Goal: Task Accomplishment & Management: Complete application form

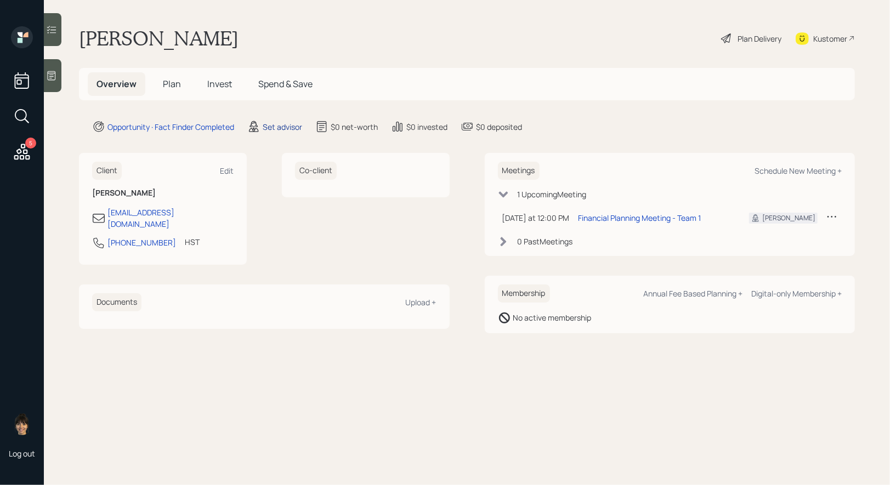
click at [287, 123] on div "Set advisor" at bounding box center [282, 127] width 39 height 12
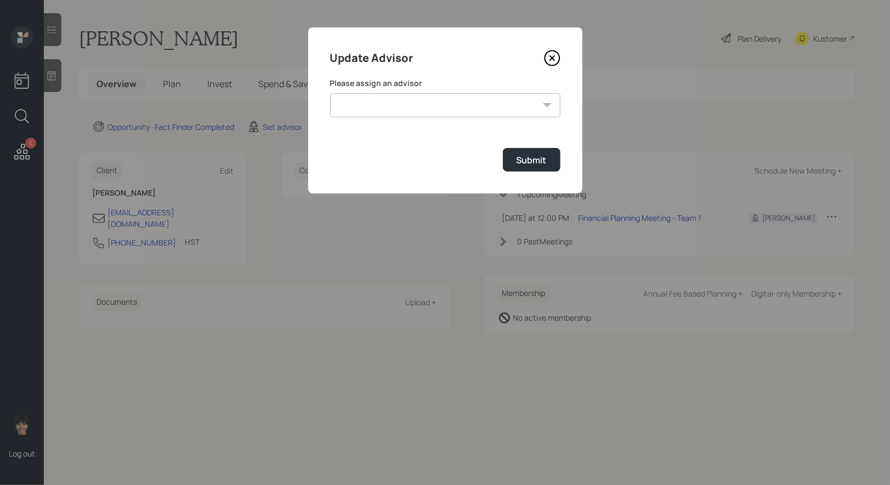
click at [403, 108] on select "Jonah Coleman Tyler End James DiStasi Treva Nostdahl Eric Schwartz Aleksandra S…" at bounding box center [445, 105] width 230 height 24
select select "8b79112e-3cfb-44f9-89e7-15267fe946c1"
click at [330, 93] on select "Jonah Coleman Tyler End James DiStasi Treva Nostdahl Eric Schwartz Aleksandra S…" at bounding box center [445, 105] width 230 height 24
click at [529, 163] on div "Submit" at bounding box center [532, 160] width 30 height 12
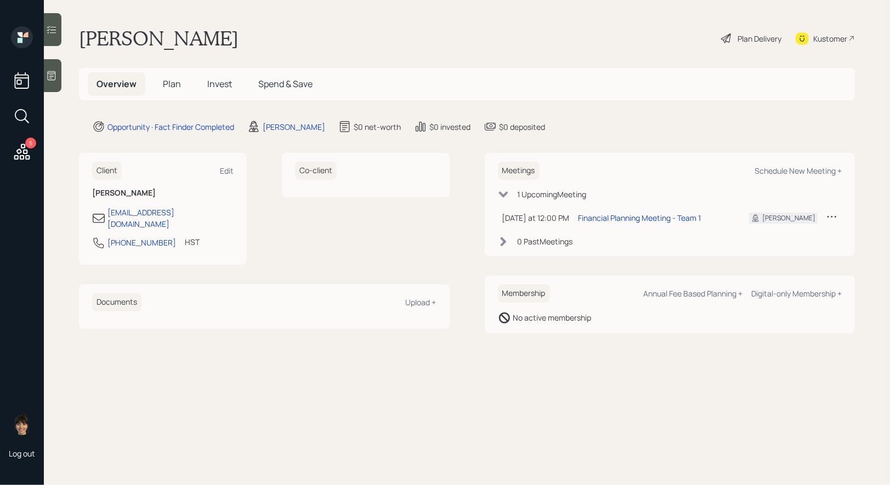
click at [170, 84] on span "Plan" at bounding box center [172, 84] width 18 height 12
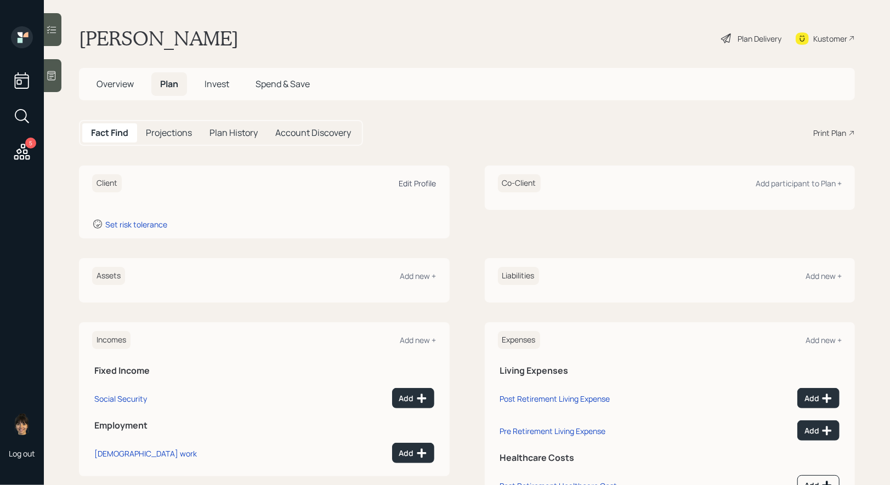
click at [416, 182] on div "Edit Profile" at bounding box center [417, 183] width 37 height 10
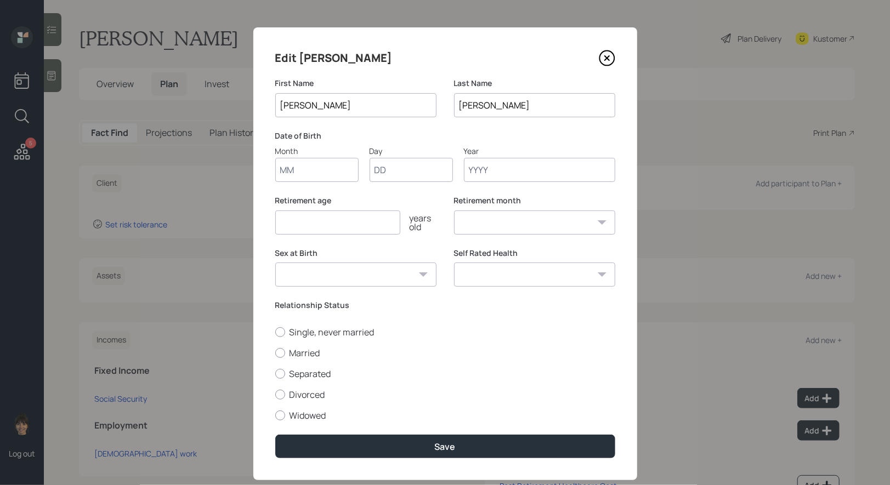
click at [287, 163] on input "Month" at bounding box center [316, 170] width 83 height 24
type input "01"
type input "1950"
select select "1"
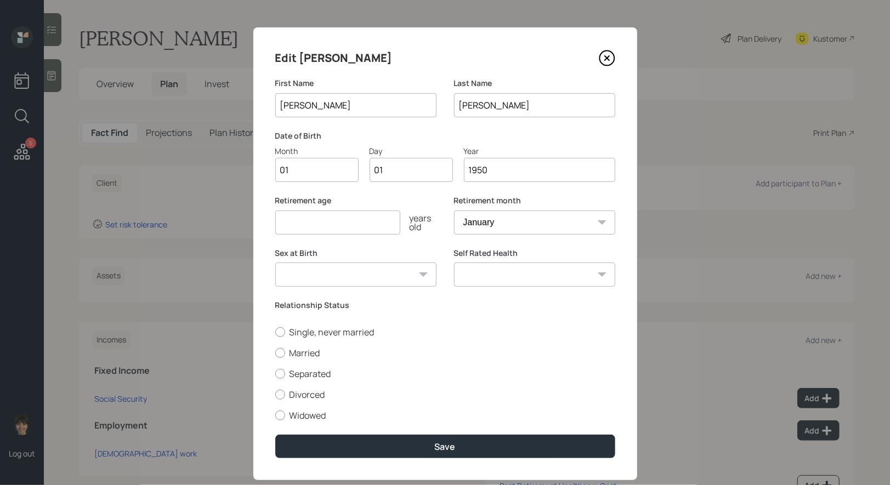
type input "1950"
click at [296, 218] on input "number" at bounding box center [337, 223] width 125 height 24
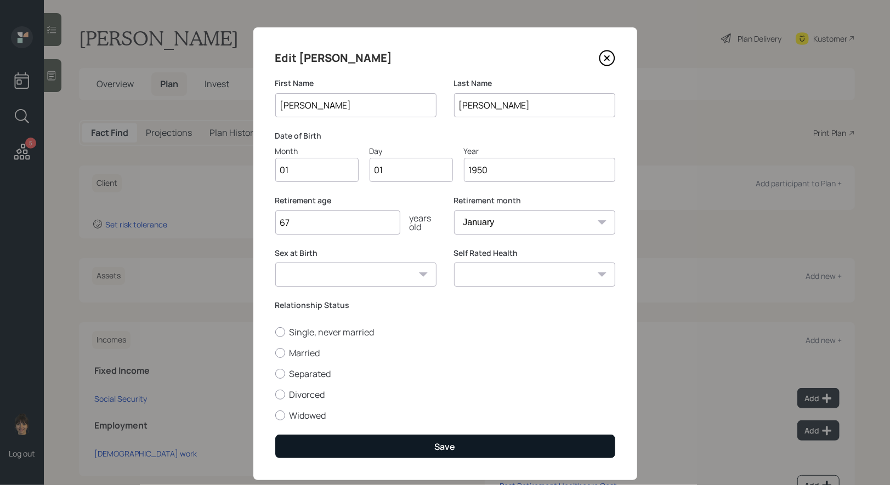
type input "67"
click at [389, 448] on button "Save" at bounding box center [445, 447] width 340 height 24
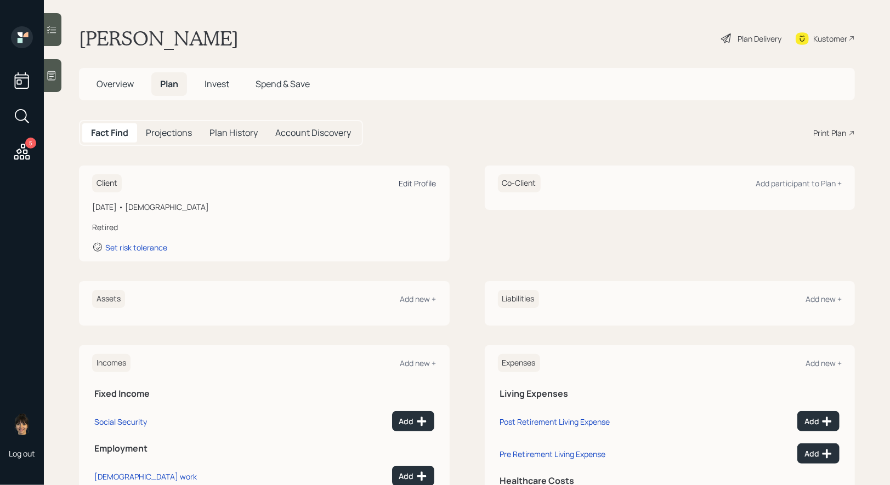
click at [416, 182] on div "Edit Profile" at bounding box center [417, 183] width 37 height 10
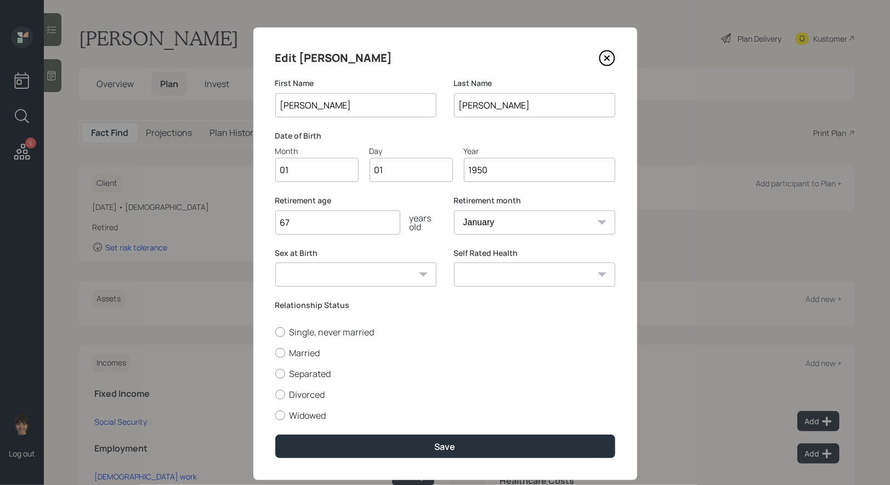
click at [499, 176] on input "1950" at bounding box center [539, 170] width 151 height 24
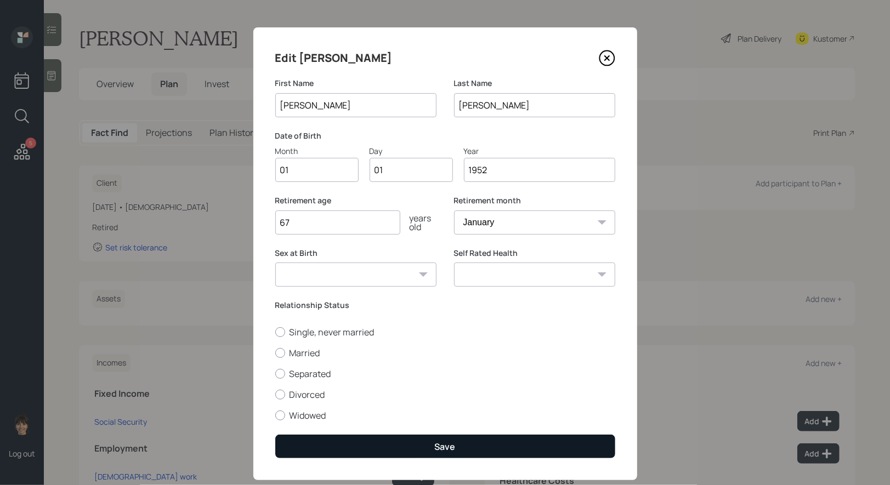
type input "1952"
click at [433, 445] on button "Save" at bounding box center [445, 447] width 340 height 24
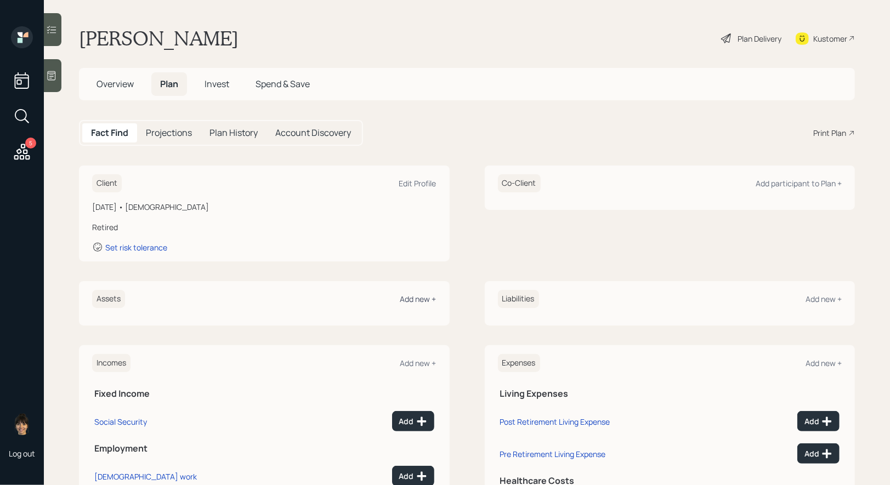
scroll to position [70, 0]
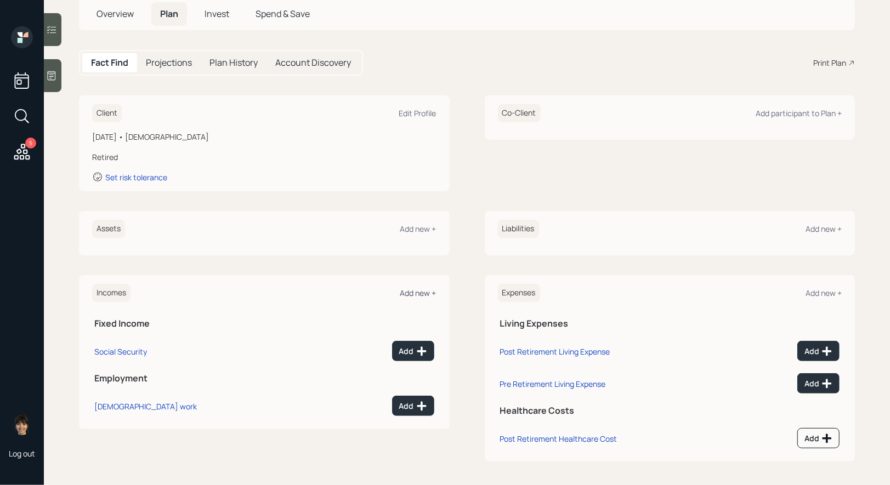
click at [414, 288] on div "Add new +" at bounding box center [418, 293] width 36 height 10
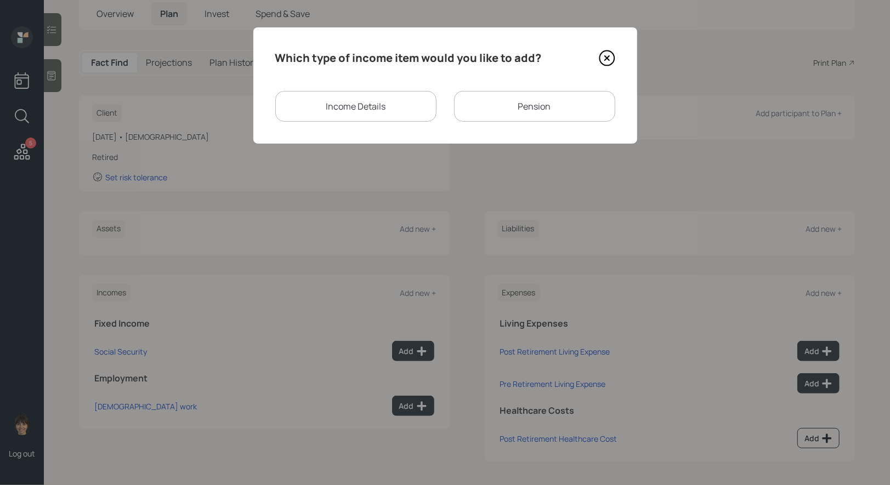
click at [396, 113] on div "Income Details" at bounding box center [355, 106] width 161 height 31
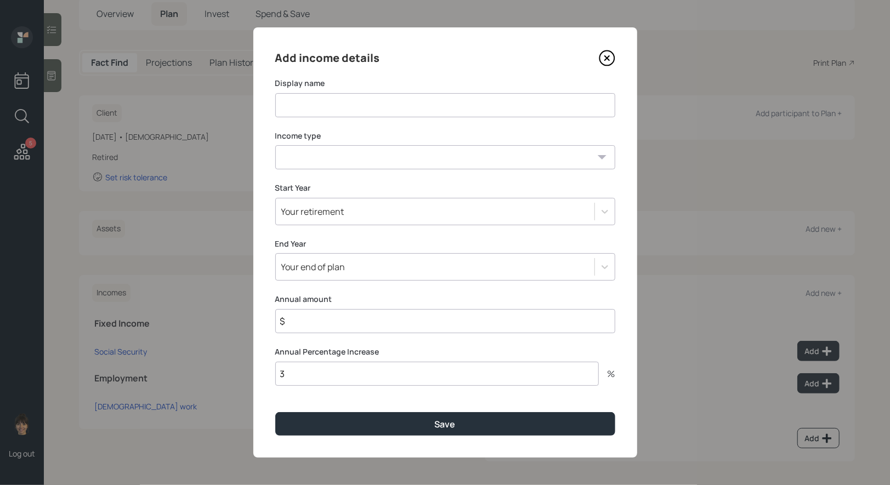
click at [364, 112] on input at bounding box center [445, 105] width 340 height 24
type input "Self Employment Income"
click at [337, 156] on select "Full-time work Part-time work Self employment Other" at bounding box center [445, 157] width 340 height 24
select select "self_employment"
click at [275, 145] on select "Full-time work Part-time work Self employment Other" at bounding box center [445, 157] width 340 height 24
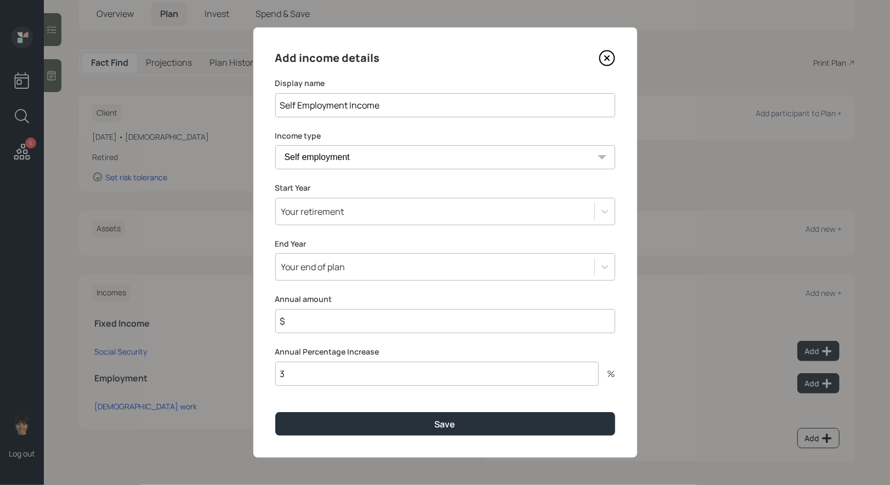
click at [353, 215] on div "Your retirement" at bounding box center [435, 211] width 319 height 19
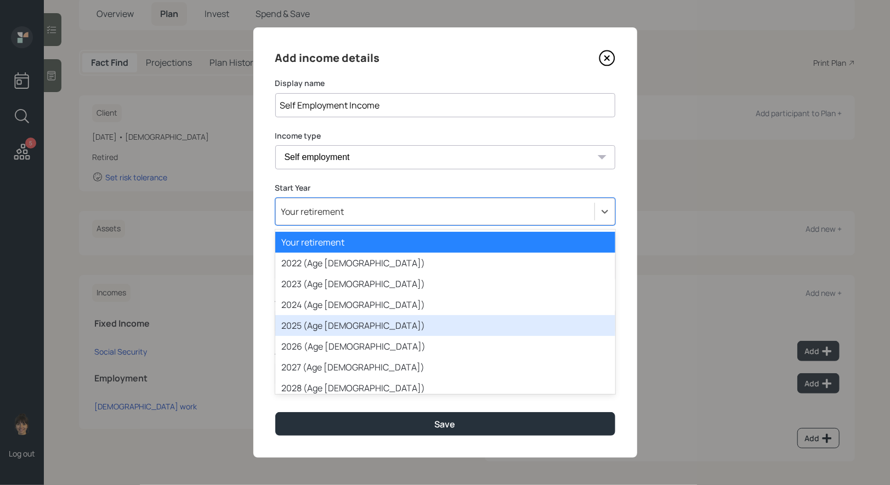
click at [346, 328] on div "2025 (Age 73)" at bounding box center [445, 325] width 340 height 21
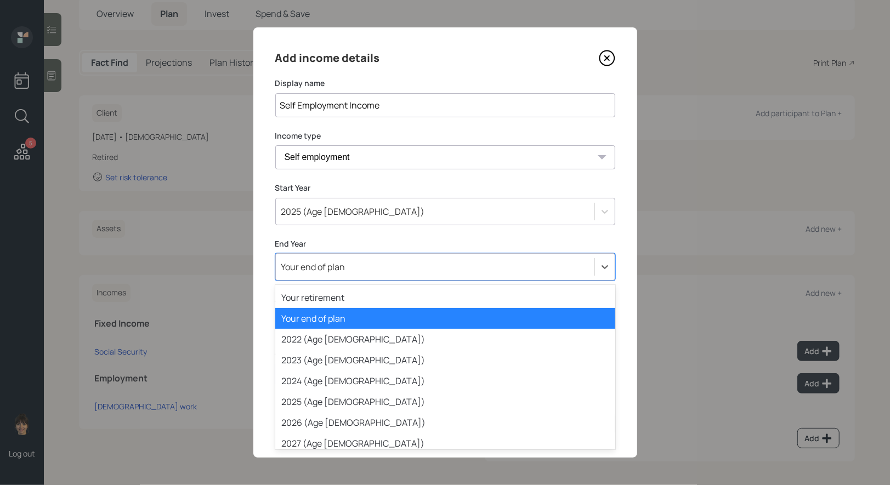
click at [344, 275] on div "Your end of plan" at bounding box center [435, 267] width 319 height 19
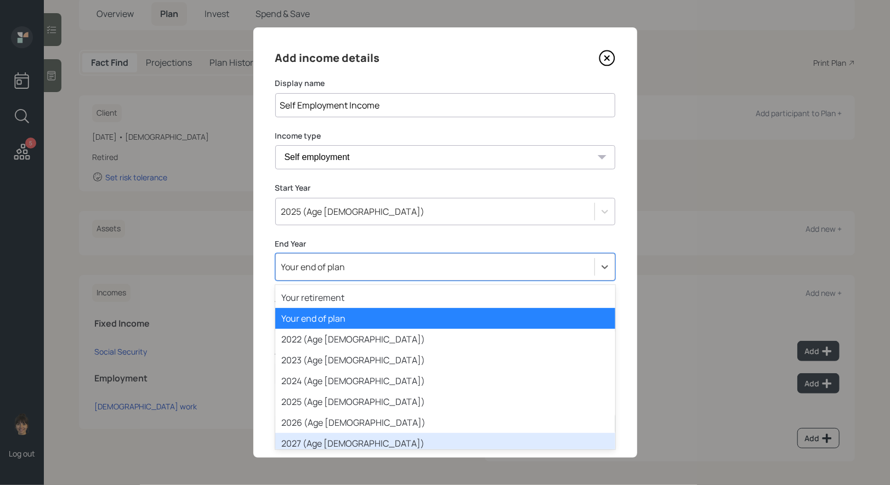
click at [346, 440] on div "2027 (Age 75)" at bounding box center [445, 443] width 340 height 21
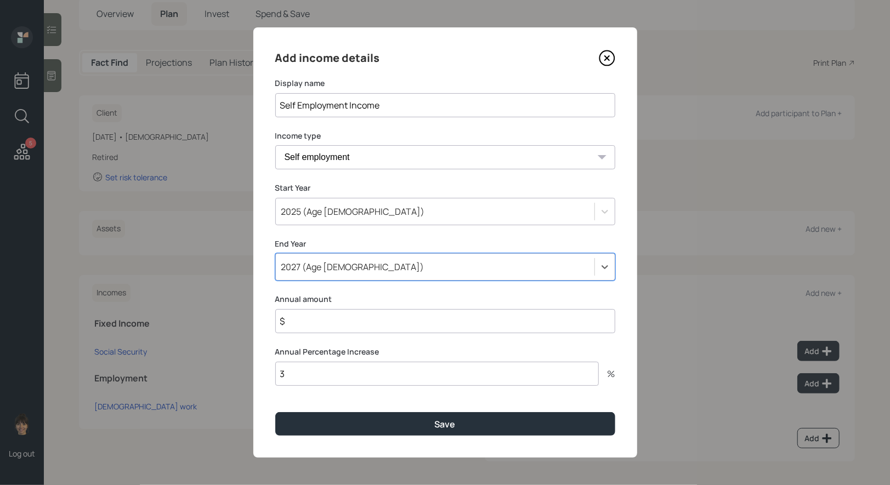
click at [336, 321] on input "$" at bounding box center [445, 321] width 340 height 24
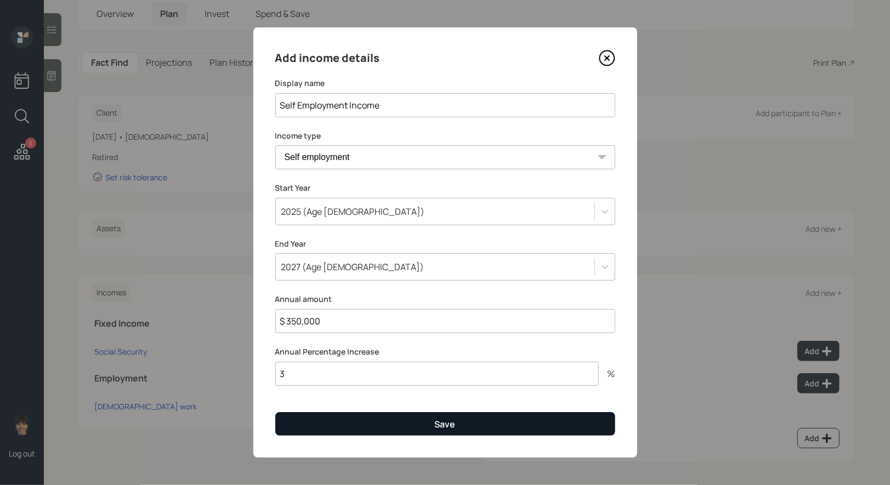
type input "$ 350,000"
click at [349, 429] on button "Save" at bounding box center [445, 424] width 340 height 24
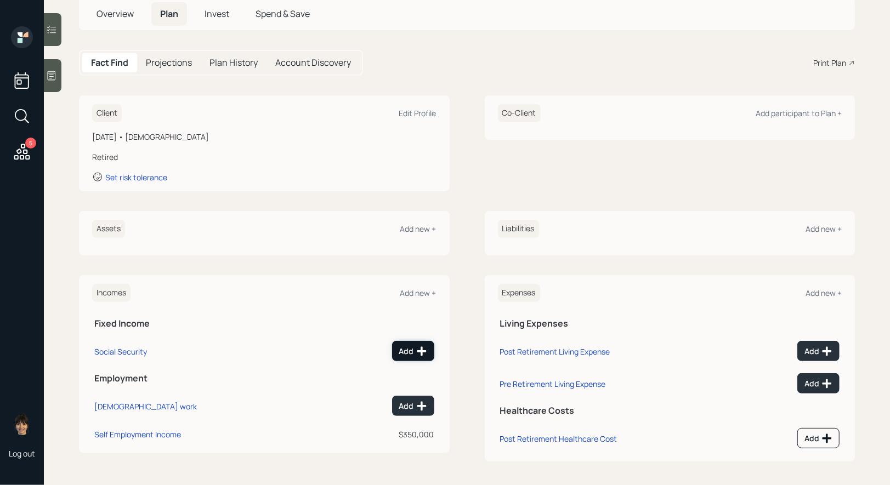
click at [410, 351] on div "Add" at bounding box center [413, 351] width 28 height 11
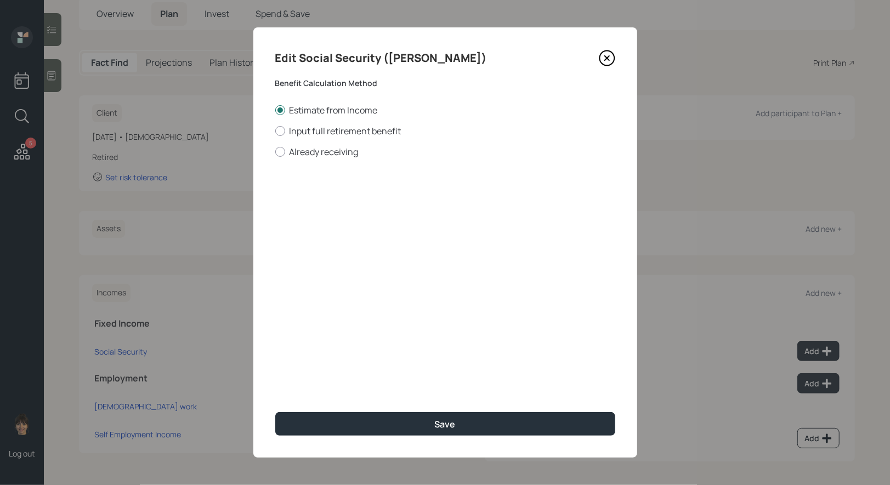
click at [274, 152] on div "Edit Social Security (Steve) Benefit Calculation Method Estimate from Income In…" at bounding box center [445, 242] width 384 height 431
click at [278, 152] on div at bounding box center [280, 152] width 10 height 10
click at [275, 152] on input "Already receiving" at bounding box center [275, 151] width 1 height 1
radio input "true"
click at [330, 200] on input "$" at bounding box center [445, 198] width 340 height 24
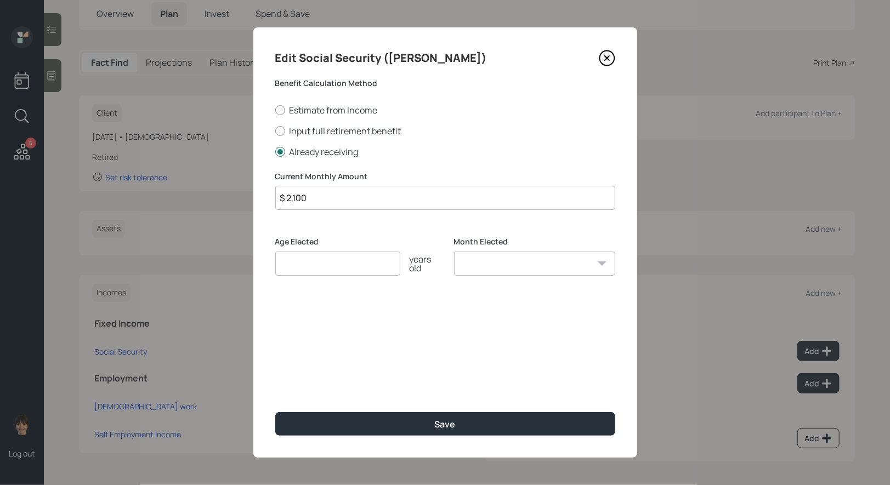
type input "$ 2,100"
click at [320, 272] on input "number" at bounding box center [337, 264] width 125 height 24
type input "67"
click at [496, 264] on select "January February March April May June July August September October November De…" at bounding box center [534, 264] width 161 height 24
select select "1"
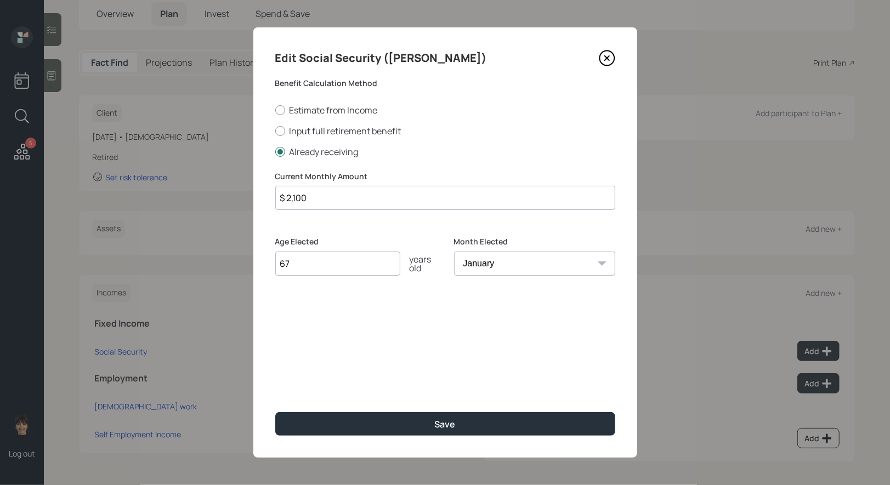
click at [454, 252] on select "January February March April May June July August September October November De…" at bounding box center [534, 264] width 161 height 24
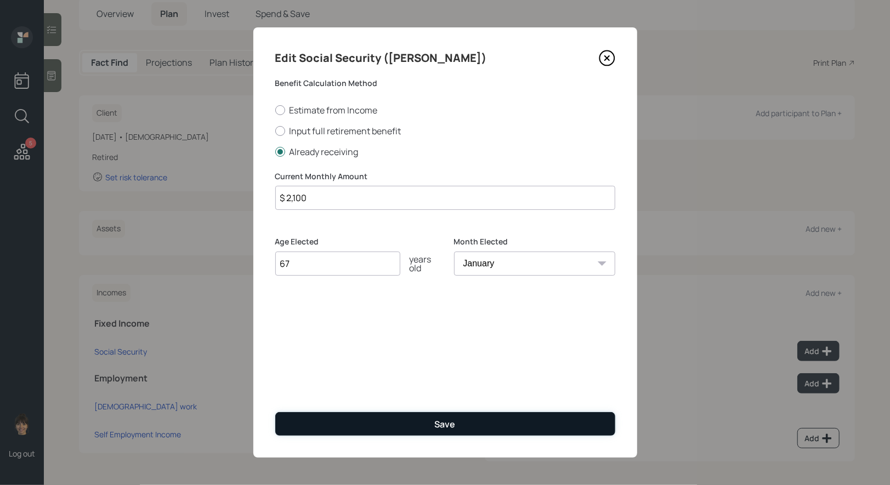
click at [376, 424] on button "Save" at bounding box center [445, 424] width 340 height 24
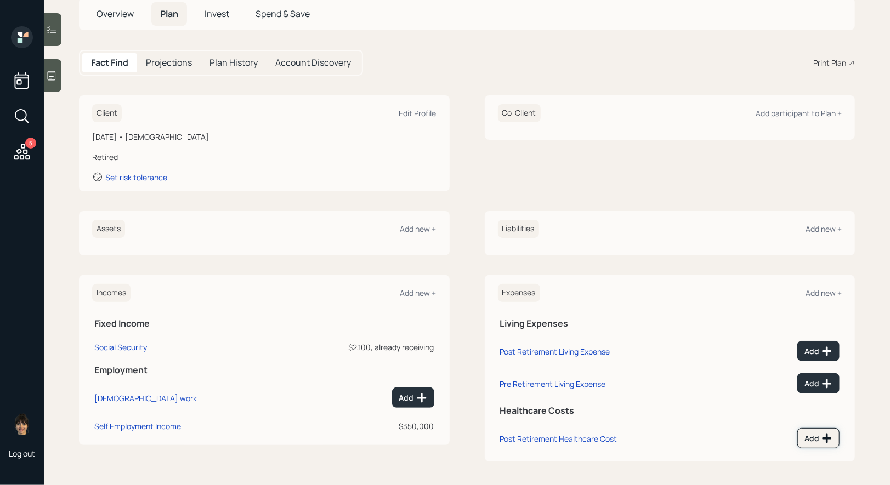
click at [825, 433] on icon at bounding box center [827, 438] width 11 height 11
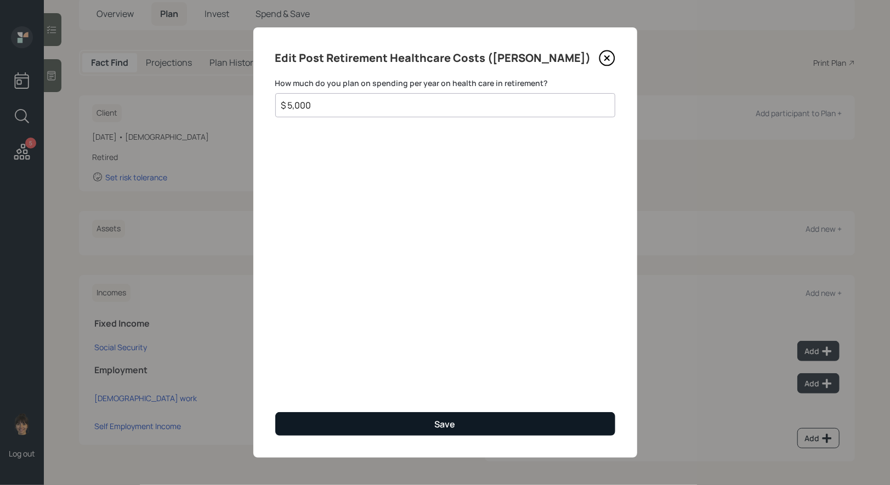
type input "$ 5,000"
click at [405, 422] on button "Save" at bounding box center [445, 424] width 340 height 24
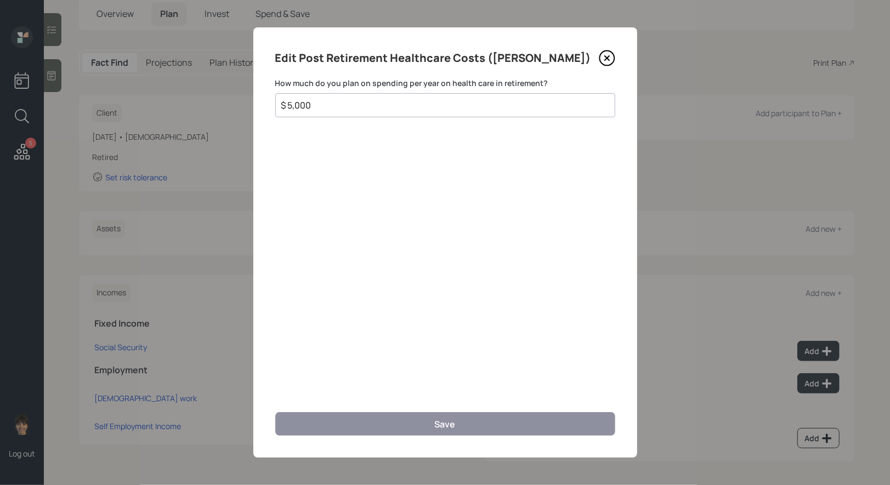
scroll to position [63, 0]
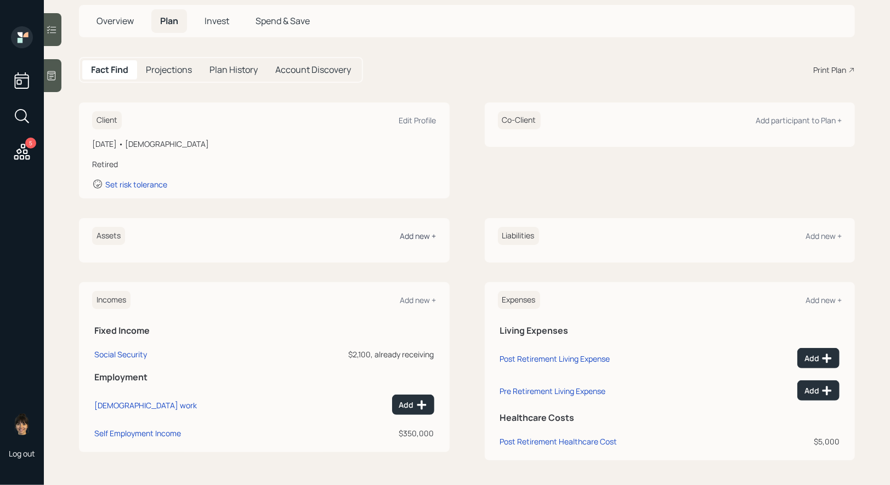
click at [416, 240] on div "Add new +" at bounding box center [418, 236] width 36 height 10
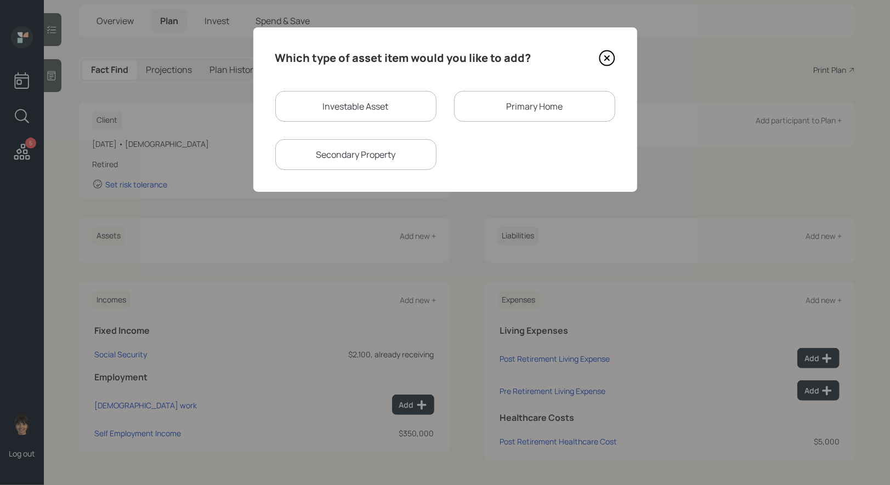
click at [503, 106] on div "Primary Home" at bounding box center [534, 106] width 161 height 31
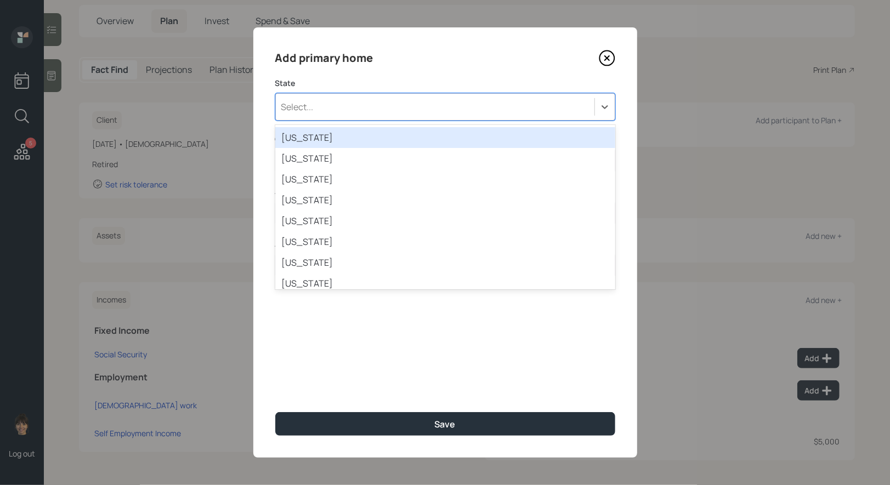
click at [391, 113] on div "Select..." at bounding box center [435, 107] width 319 height 19
type input "ala"
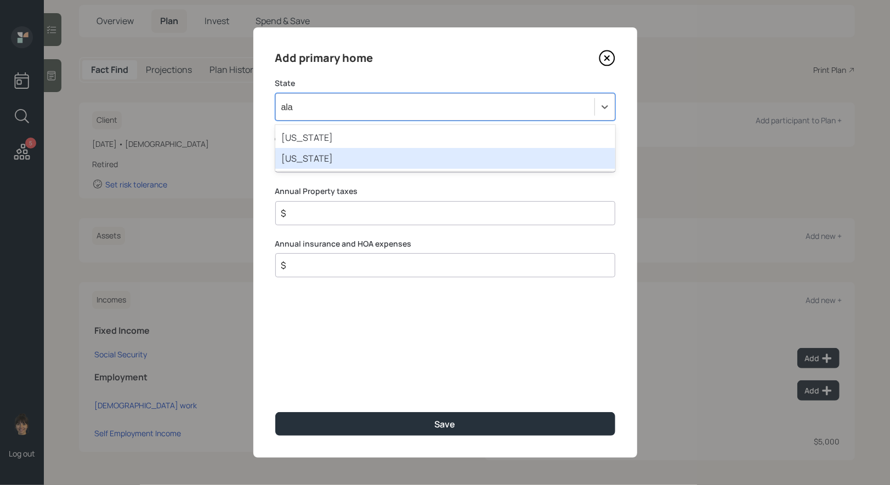
click at [358, 159] on div "Alaska" at bounding box center [445, 158] width 340 height 21
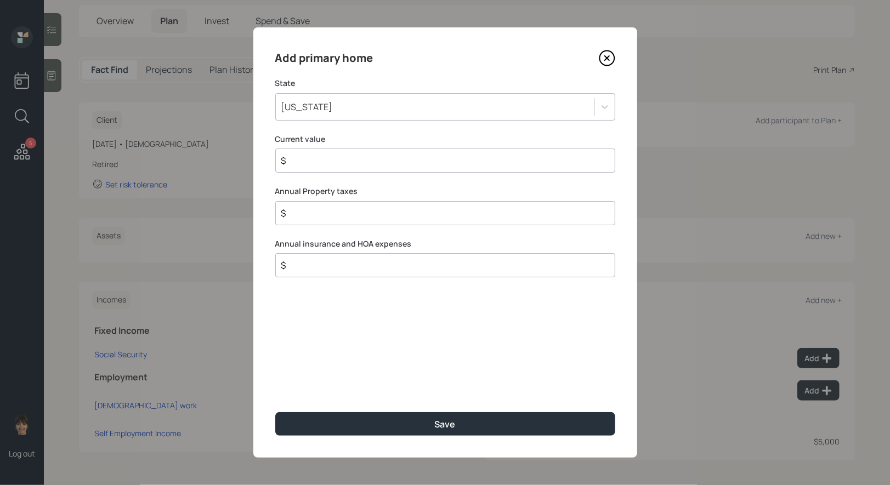
click at [338, 164] on input "$" at bounding box center [440, 160] width 321 height 13
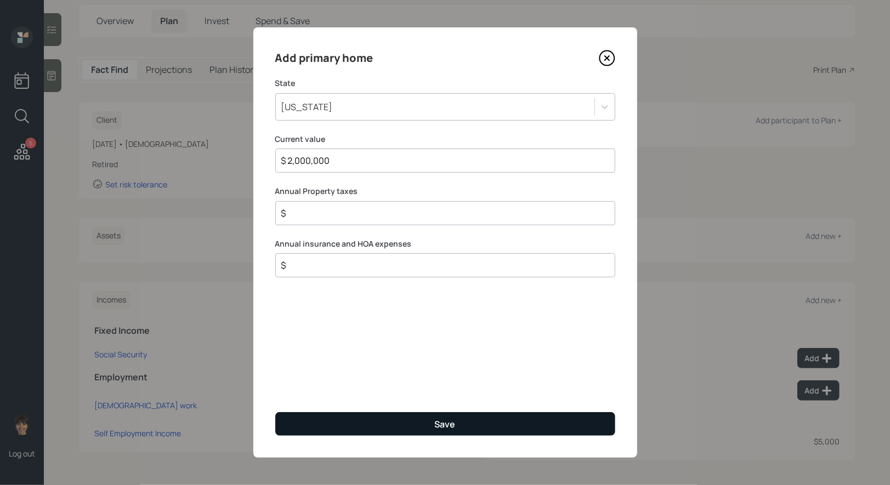
type input "$ 2,000,000"
click at [360, 425] on button "Save" at bounding box center [445, 424] width 340 height 24
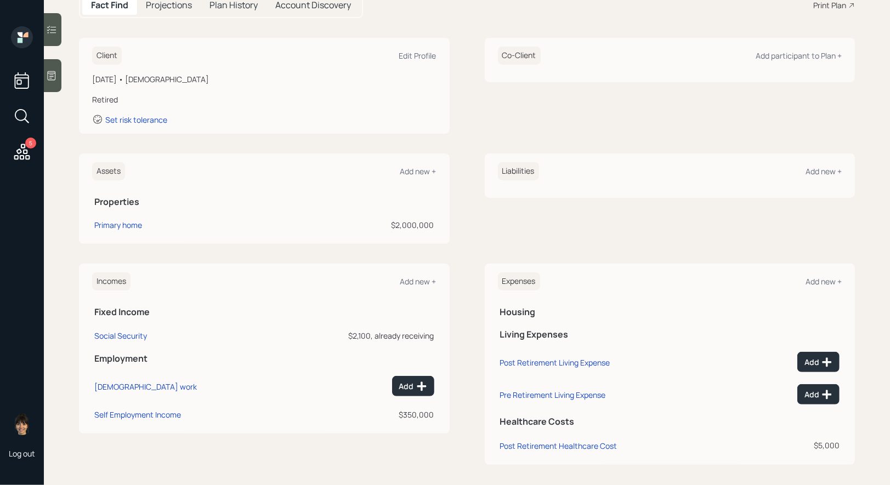
scroll to position [129, 0]
click at [410, 168] on div "Add new +" at bounding box center [418, 170] width 36 height 10
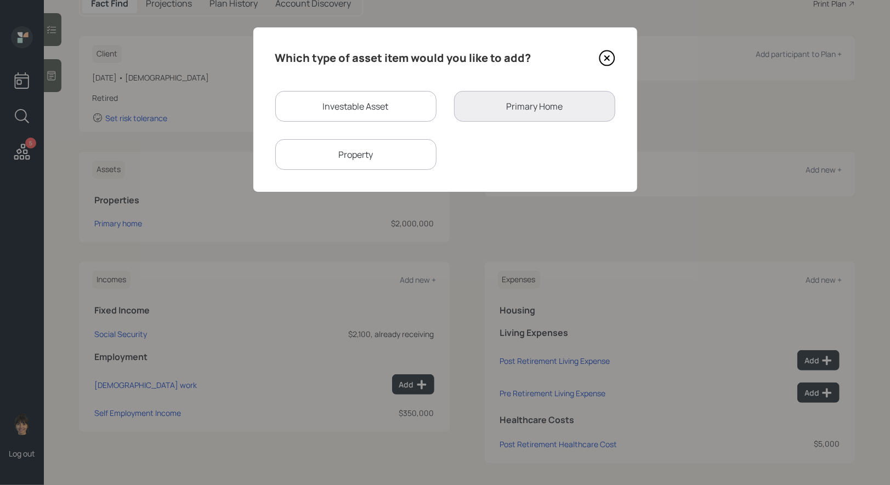
click at [348, 106] on div "Investable Asset" at bounding box center [355, 106] width 161 height 31
select select "taxable"
select select "balanced"
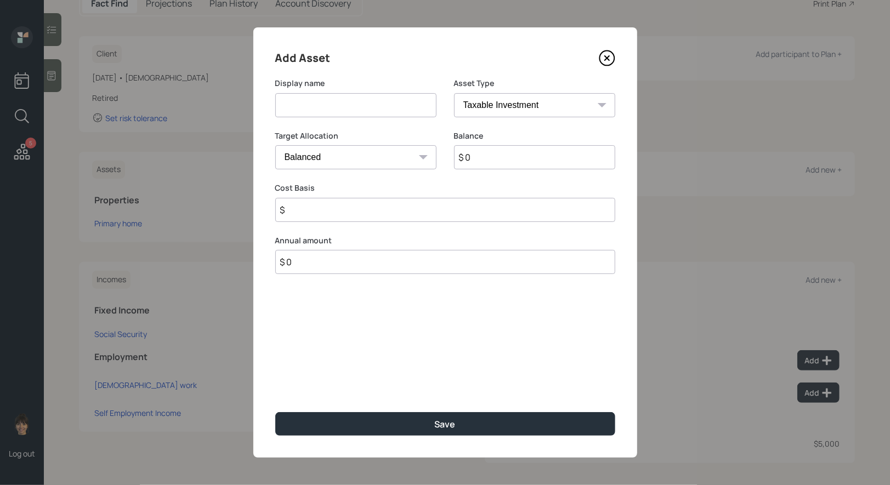
click at [353, 110] on input at bounding box center [355, 105] width 161 height 24
type input "Brokerage"
click at [511, 102] on select "SEP IRA IRA Roth IRA 401(k) Roth 401(k) 403(b) Roth 403(b) 457(b) Roth 457(b) H…" at bounding box center [534, 105] width 161 height 24
click at [454, 93] on select "SEP IRA IRA Roth IRA 401(k) Roth 401(k) 403(b) Roth 403(b) 457(b) Roth 457(b) H…" at bounding box center [534, 105] width 161 height 24
click at [485, 160] on input "$ 0" at bounding box center [534, 157] width 161 height 24
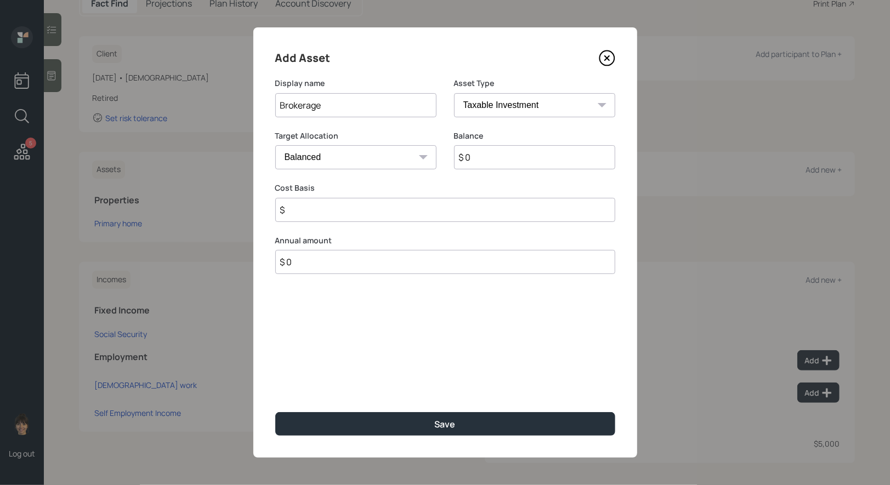
click at [485, 160] on input "$ 0" at bounding box center [534, 157] width 161 height 24
type input "$ 130,000"
click at [344, 214] on input "$" at bounding box center [445, 210] width 340 height 24
click at [326, 213] on input "$ 130,000" at bounding box center [445, 210] width 340 height 24
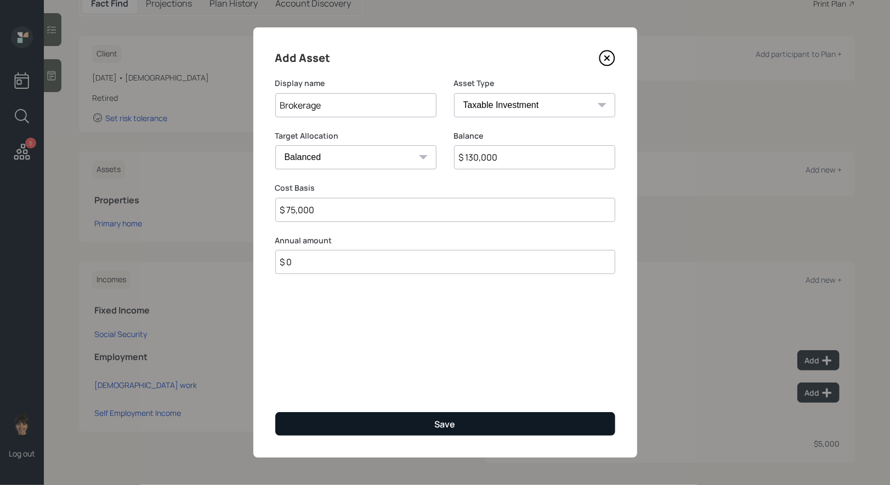
type input "$ 75,000"
click at [361, 417] on button "Save" at bounding box center [445, 424] width 340 height 24
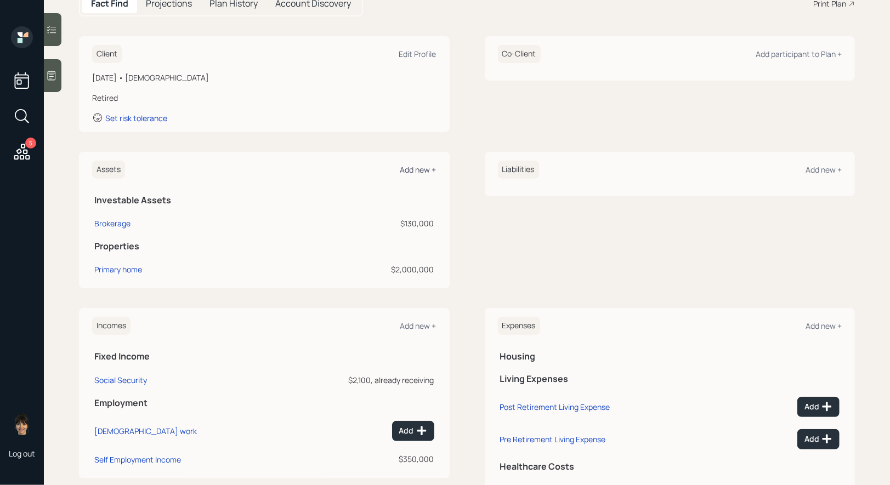
click at [425, 169] on div "Add new +" at bounding box center [418, 170] width 36 height 10
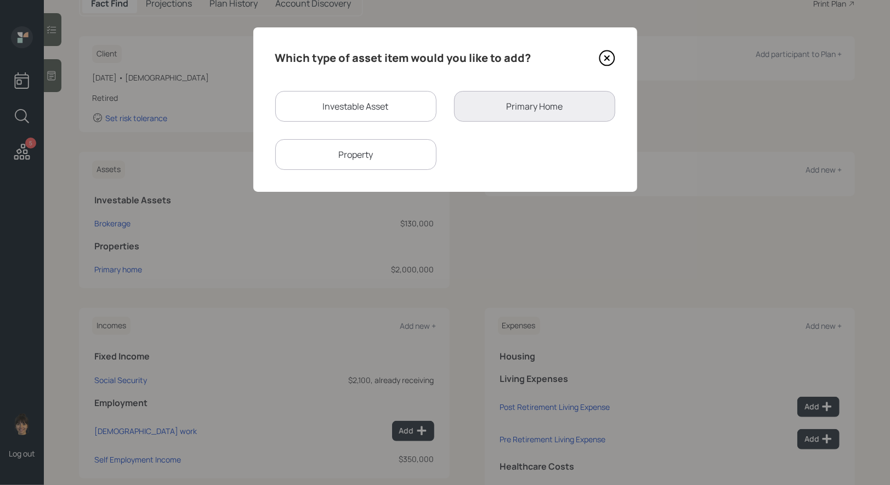
click at [393, 111] on div "Investable Asset" at bounding box center [355, 106] width 161 height 31
select select "taxable"
select select "balanced"
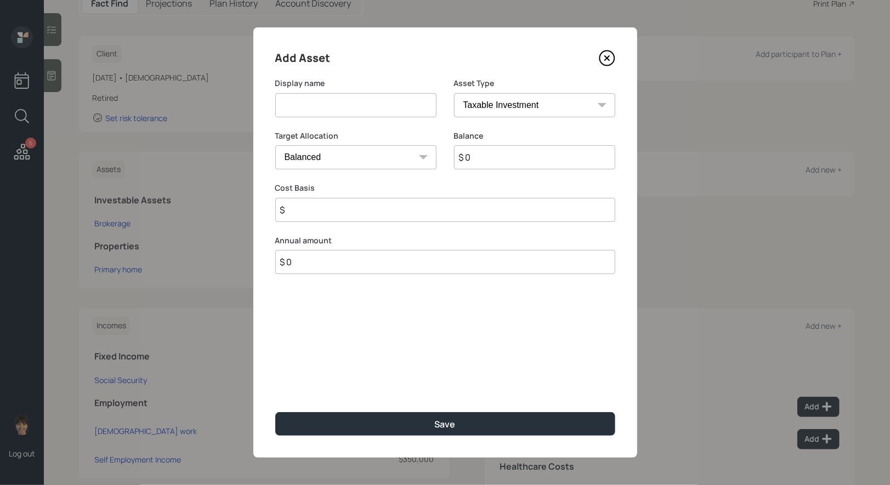
click at [380, 108] on input at bounding box center [355, 105] width 161 height 24
type input "IRA"
click at [493, 101] on select "SEP IRA IRA Roth IRA 401(k) Roth 401(k) 403(b) Roth 403(b) 457(b) Roth 457(b) H…" at bounding box center [534, 105] width 161 height 24
select select "ira"
click at [454, 93] on select "SEP IRA IRA Roth IRA 401(k) Roth 401(k) 403(b) Roth 403(b) 457(b) Roth 457(b) H…" at bounding box center [534, 105] width 161 height 24
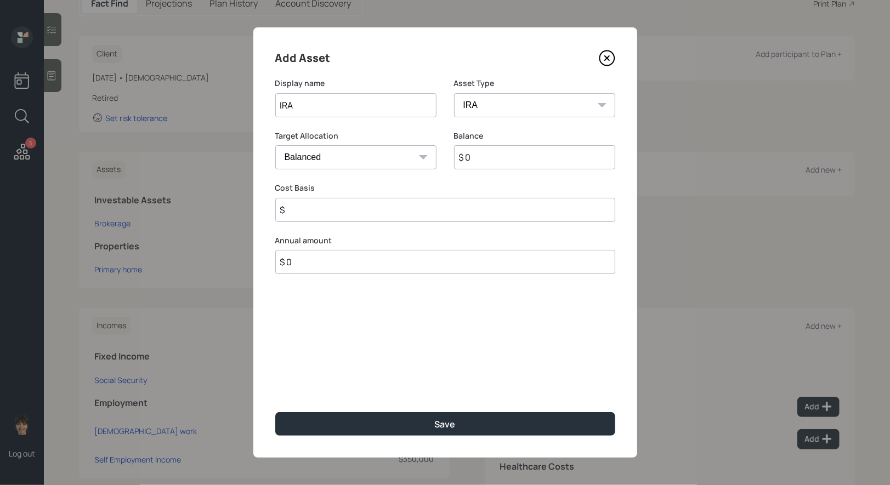
type input "$"
click at [479, 161] on input "$ 0" at bounding box center [534, 157] width 161 height 24
type input "$ 120,000"
click at [360, 215] on input "$" at bounding box center [445, 210] width 340 height 24
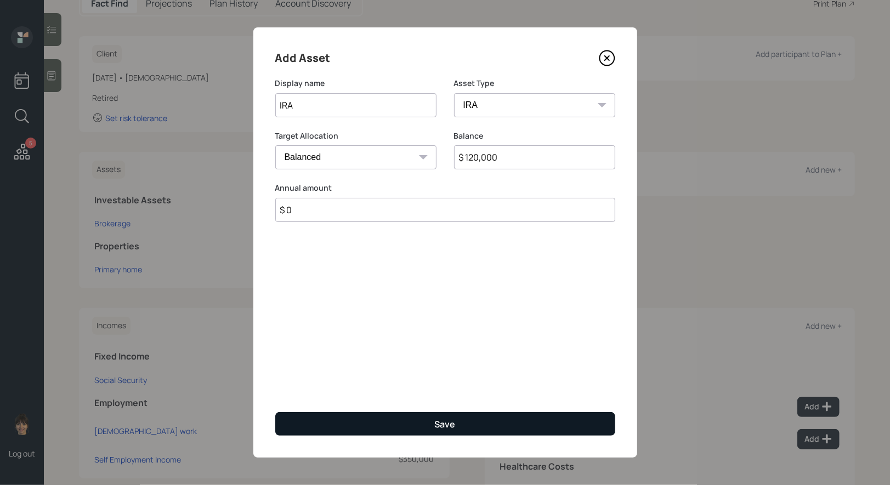
type input "$ 0"
click at [385, 426] on button "Save" at bounding box center [445, 424] width 340 height 24
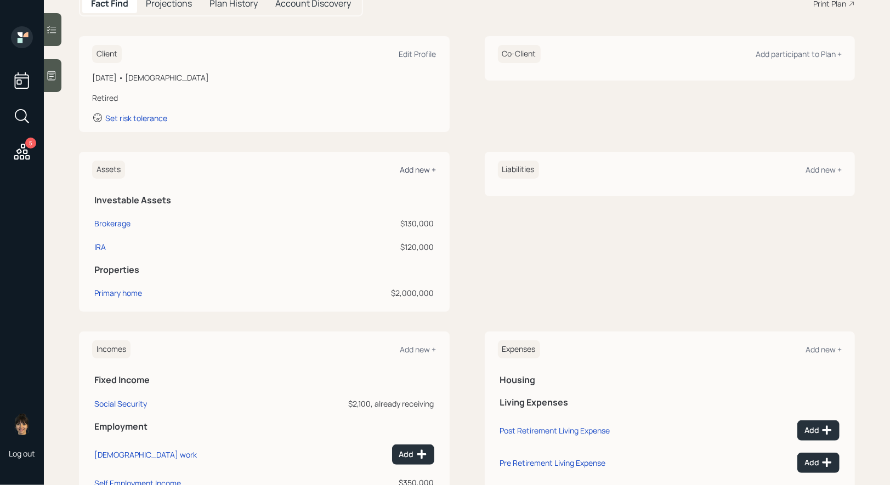
click at [414, 172] on div "Add new +" at bounding box center [418, 170] width 36 height 10
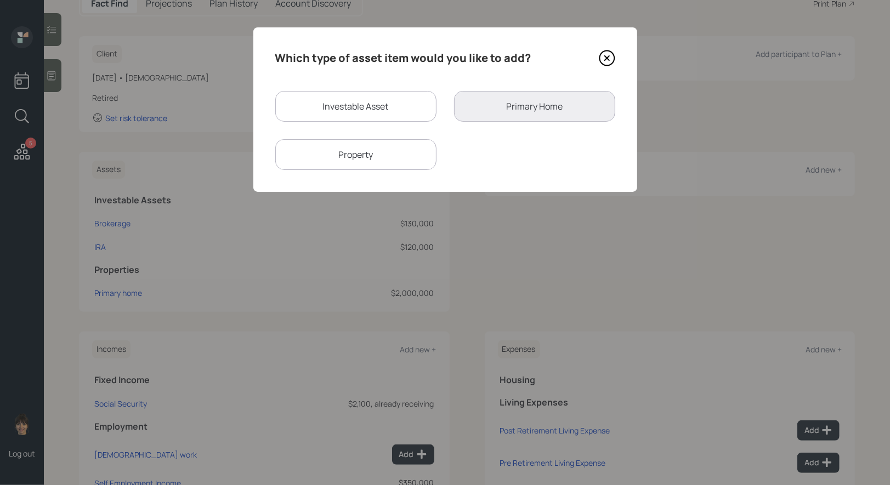
click at [605, 54] on icon at bounding box center [607, 58] width 16 height 16
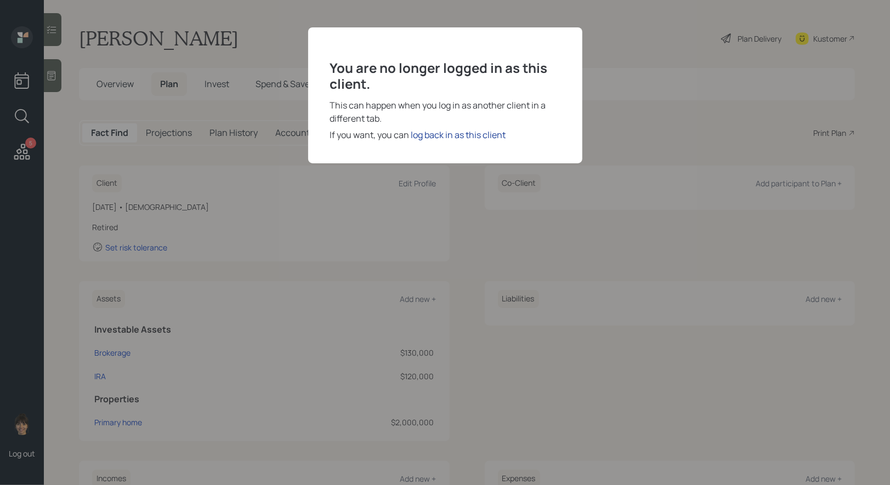
click at [457, 135] on div "log back in as this client" at bounding box center [458, 134] width 95 height 13
